Goal: Find specific page/section: Find specific page/section

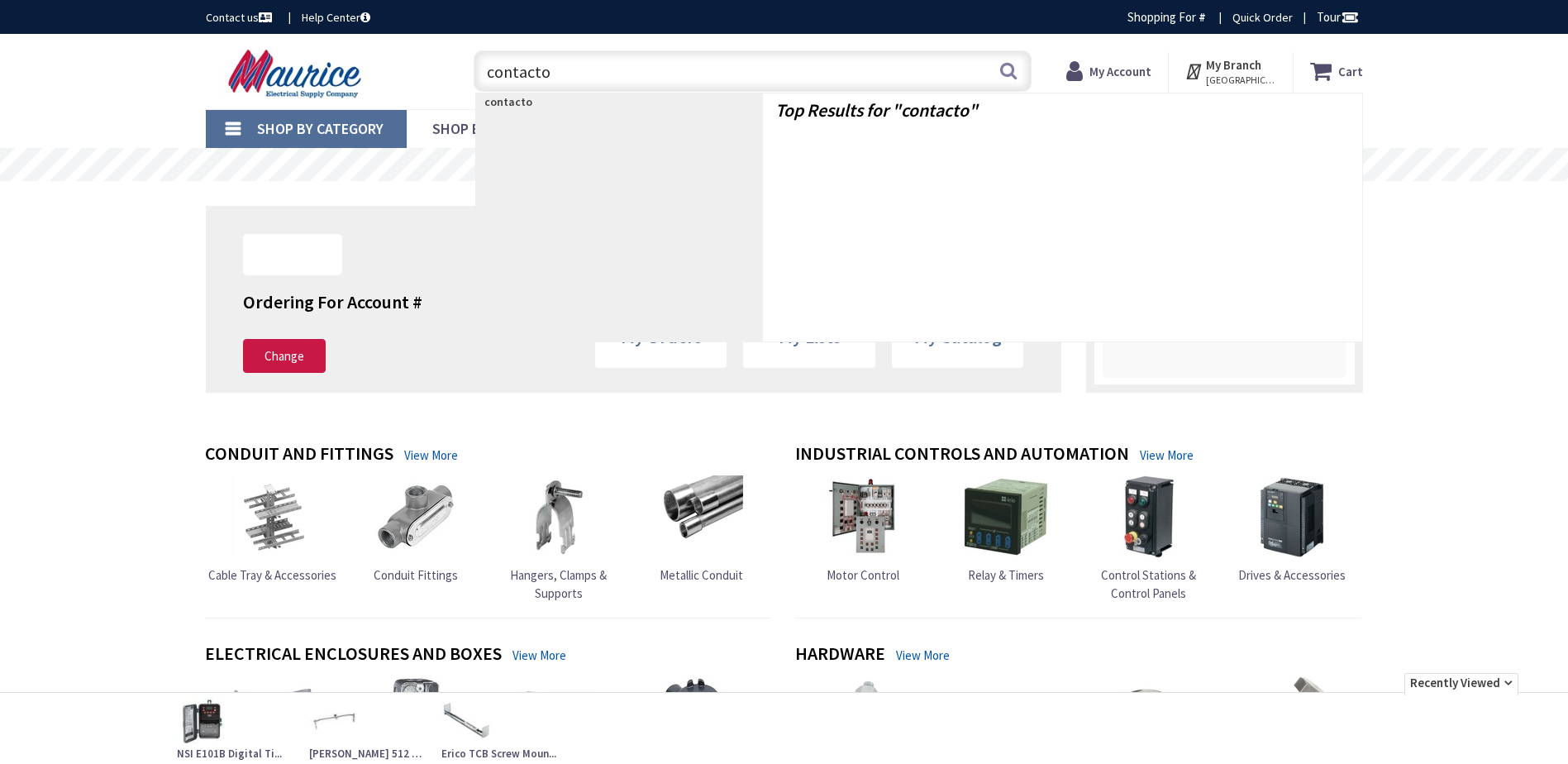
type input "contactor"
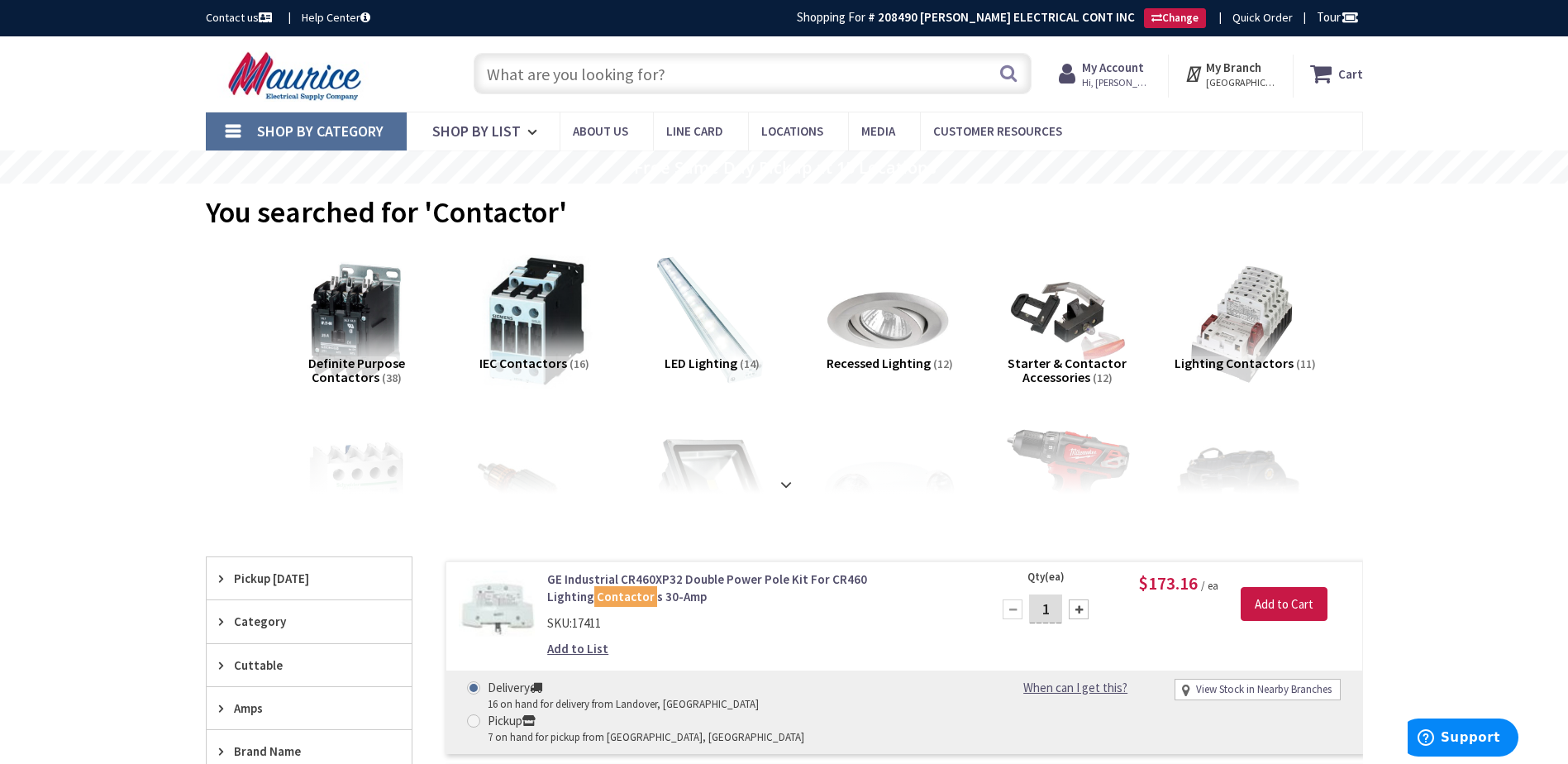
click at [837, 72] on input "text" at bounding box center [753, 73] width 558 height 42
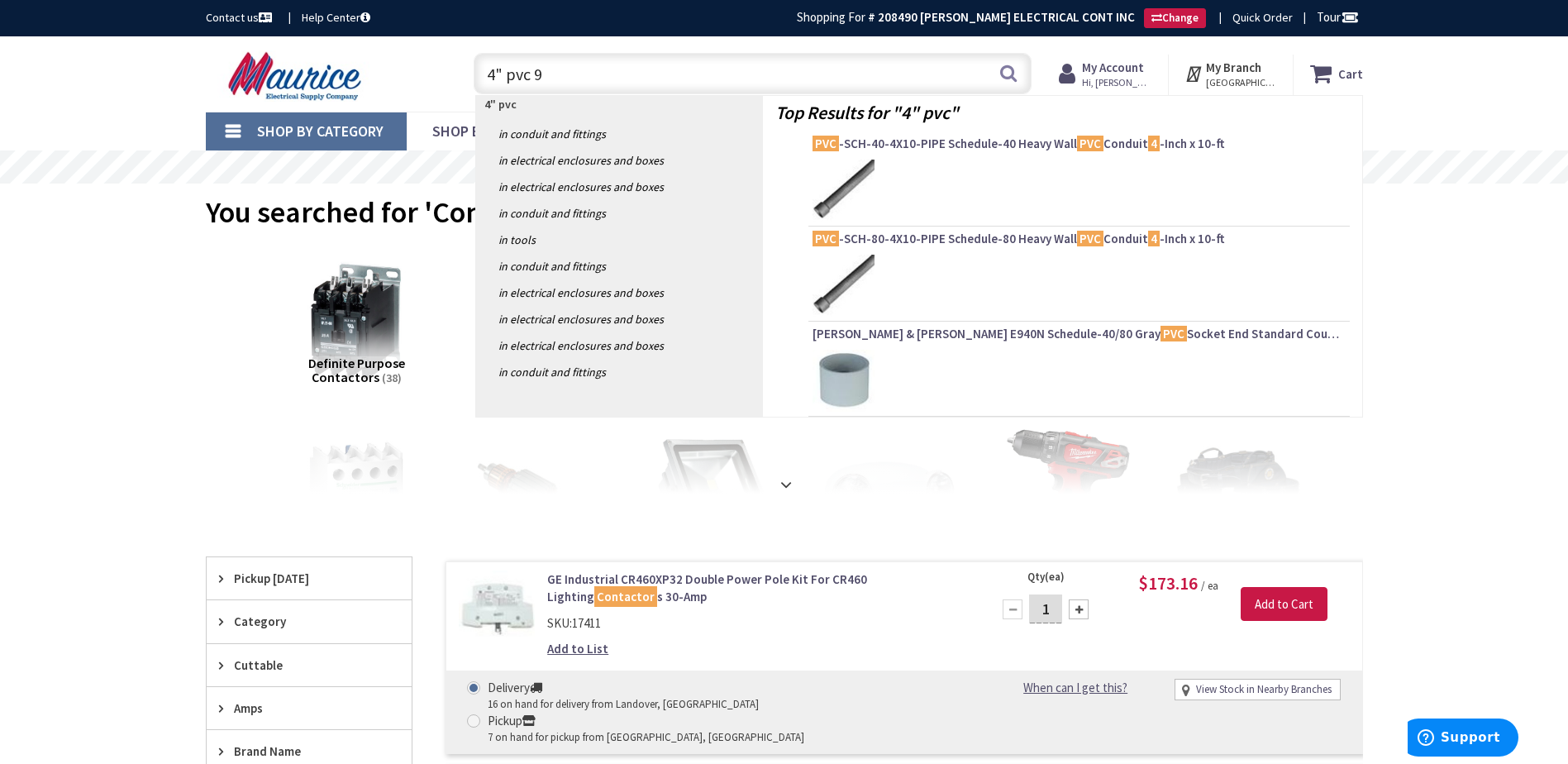
type input "4" pvc 90"
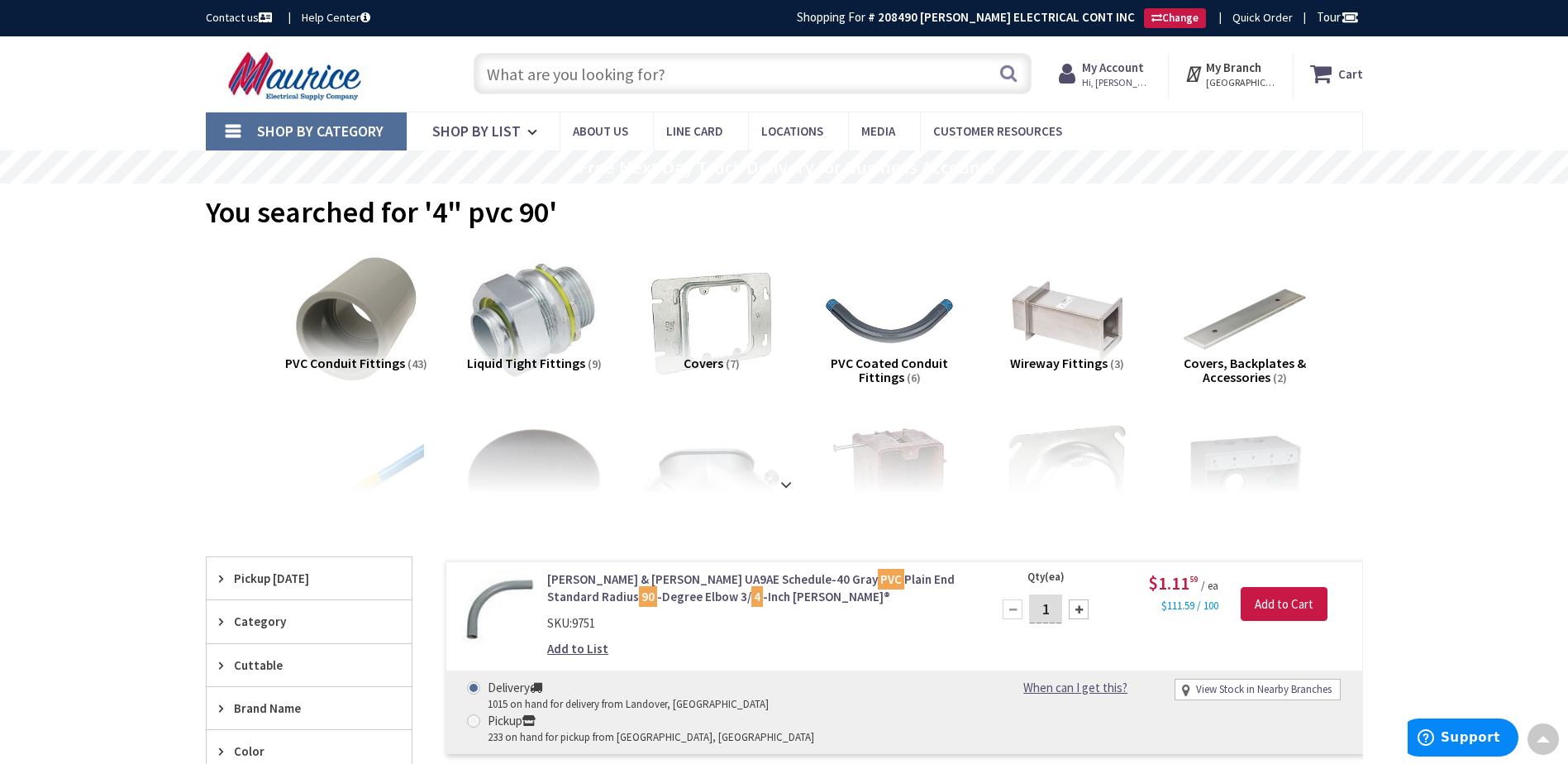
drag, startPoint x: 1412, startPoint y: 429, endPoint x: 1376, endPoint y: 162, distance: 269.4
click at [595, 58] on input "text" at bounding box center [753, 73] width 558 height 42
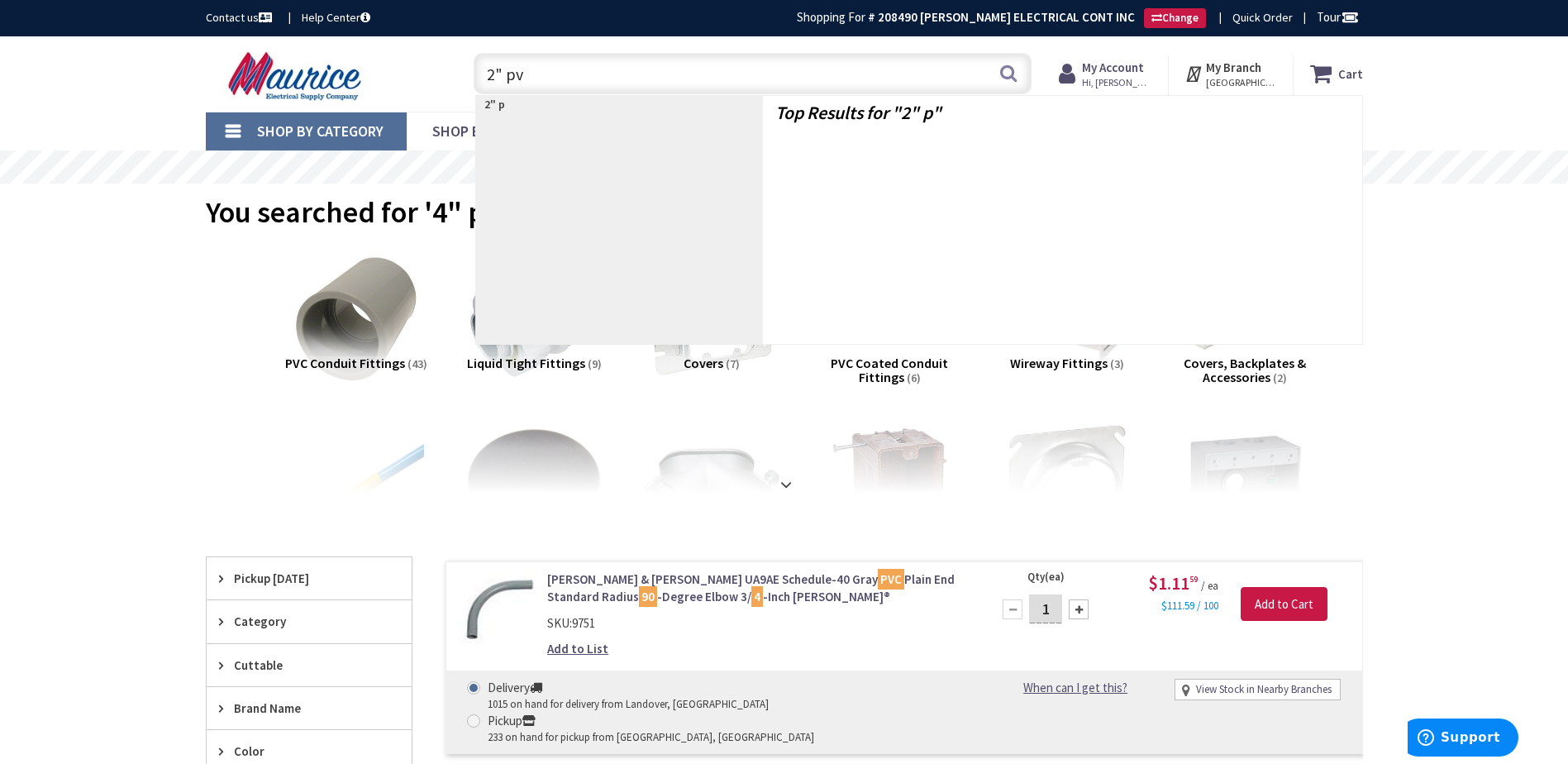
type input "2" pvc"
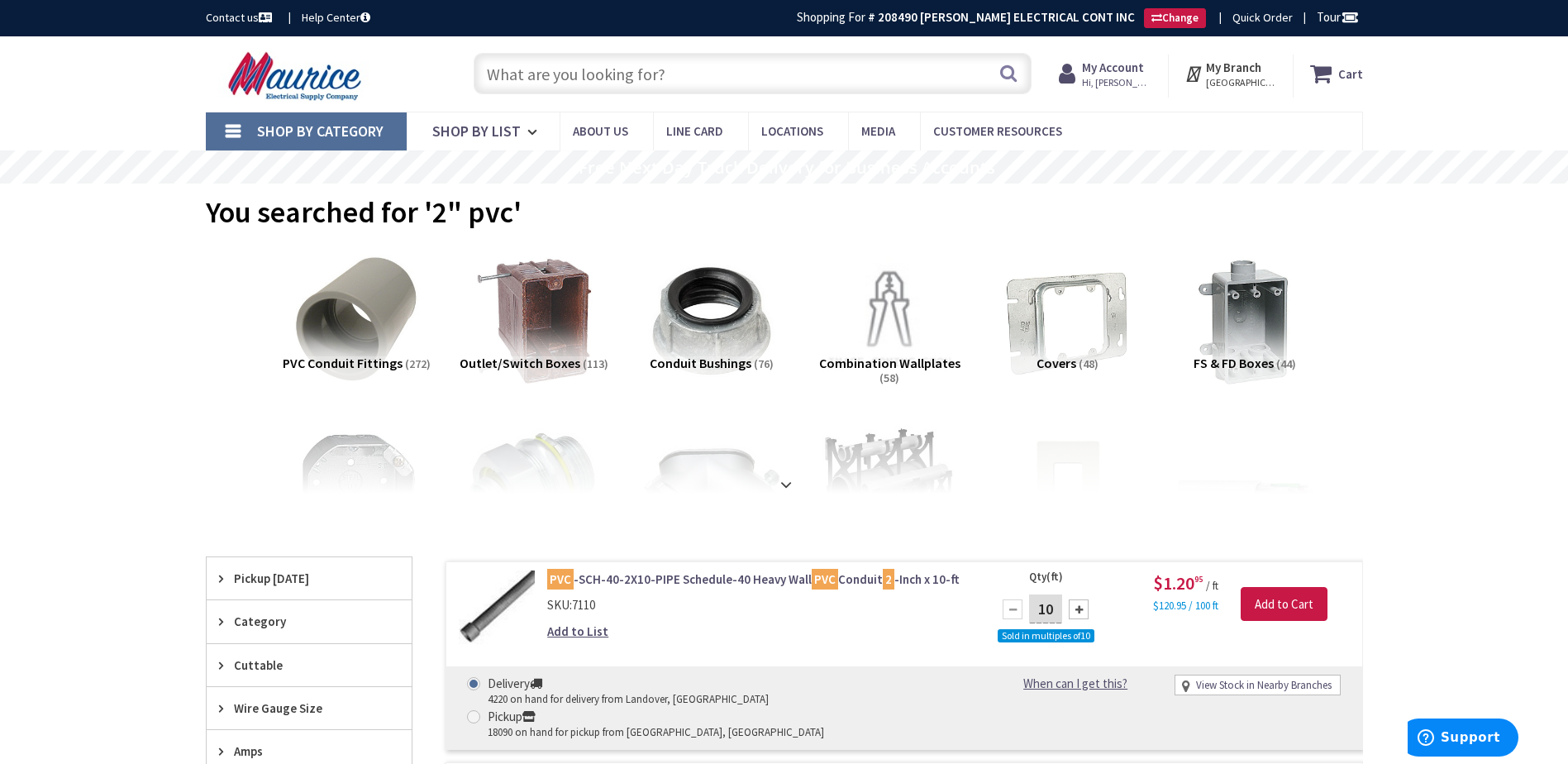
click at [578, 77] on input "text" at bounding box center [753, 73] width 558 height 42
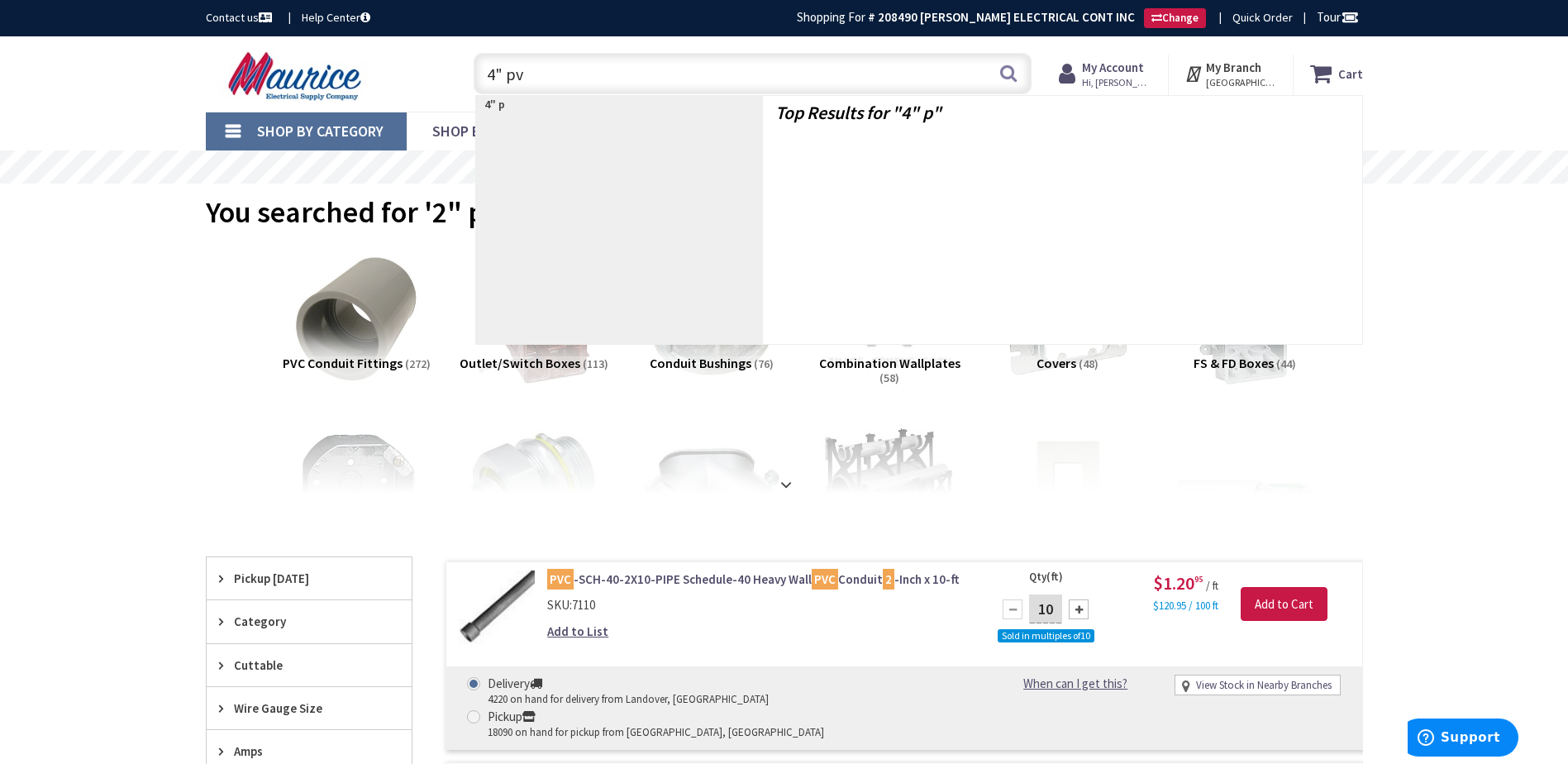
type input "4" pvc"
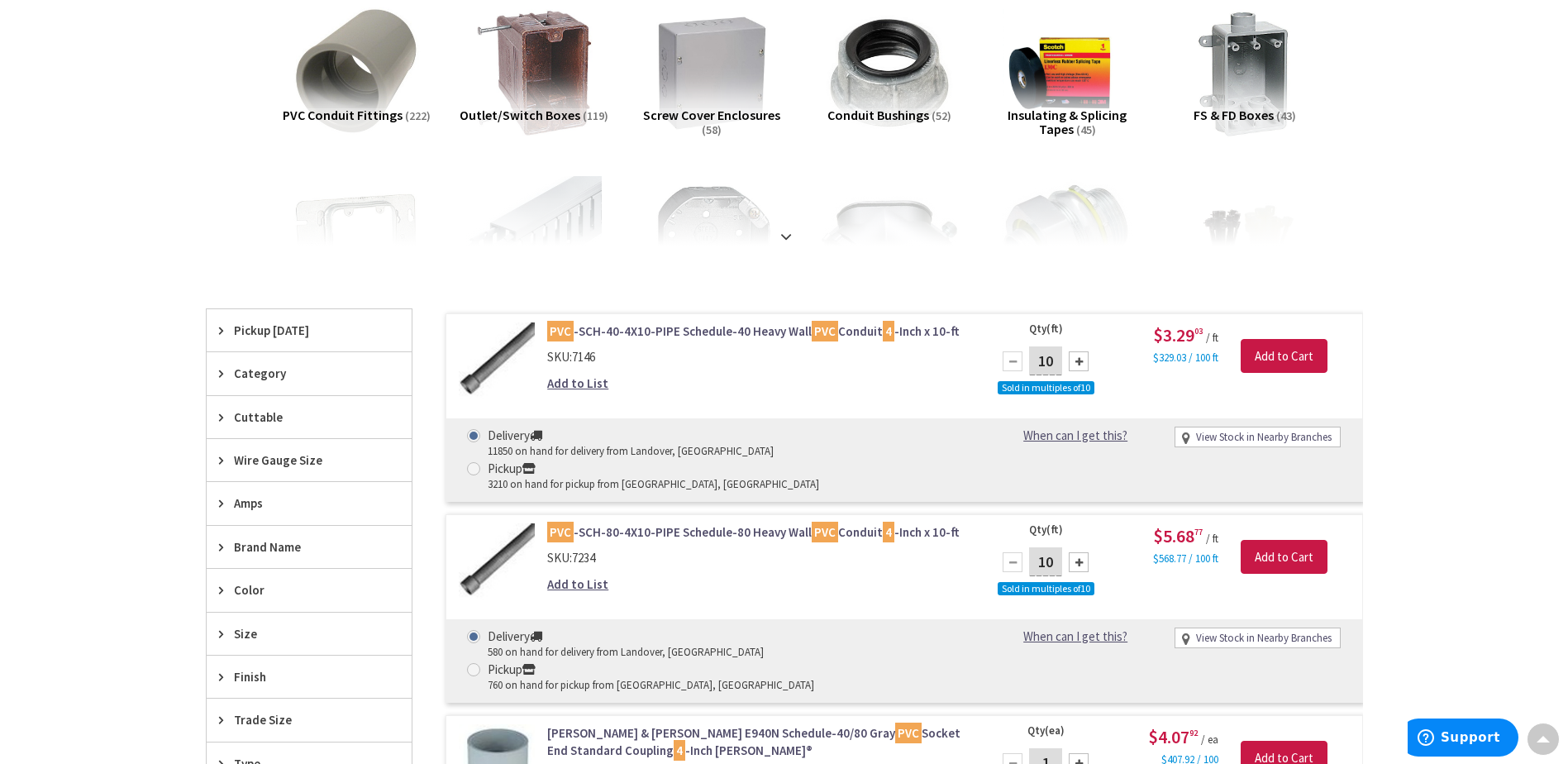
scroll to position [251, 0]
